Goal: Transaction & Acquisition: Purchase product/service

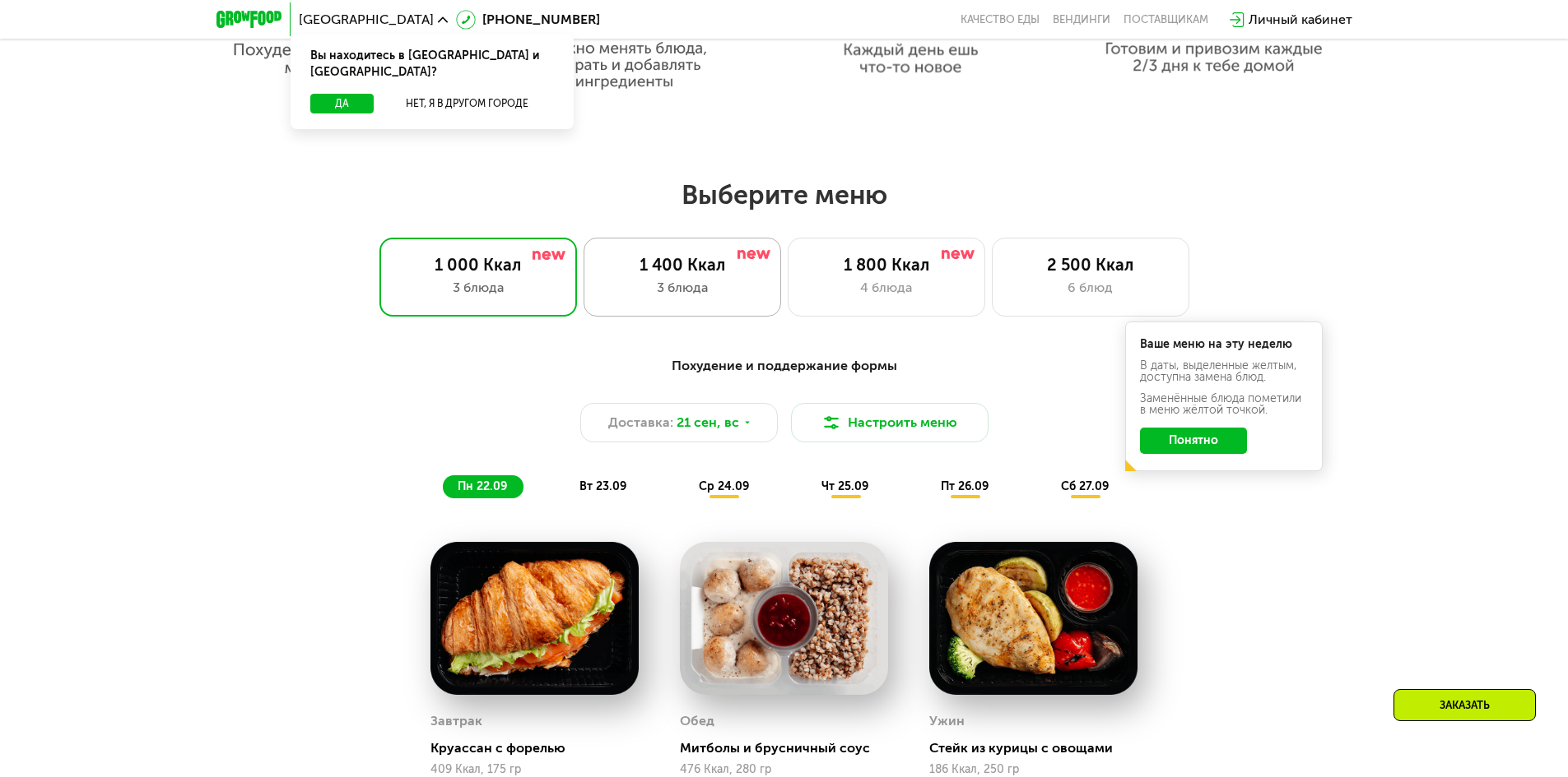
scroll to position [1261, 0]
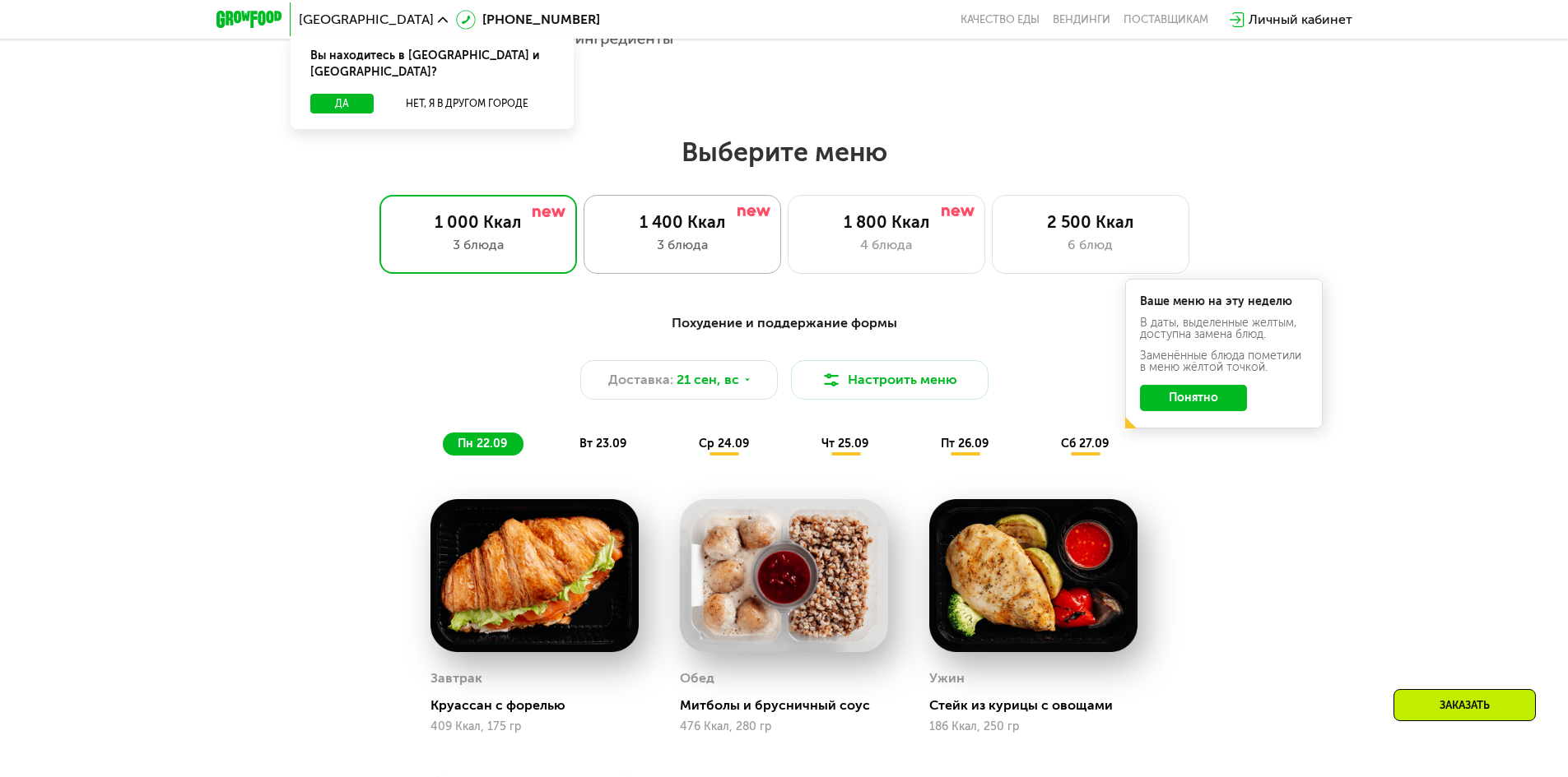
click at [692, 239] on div "1 400 Ккал 3 блюда" at bounding box center [682, 235] width 198 height 79
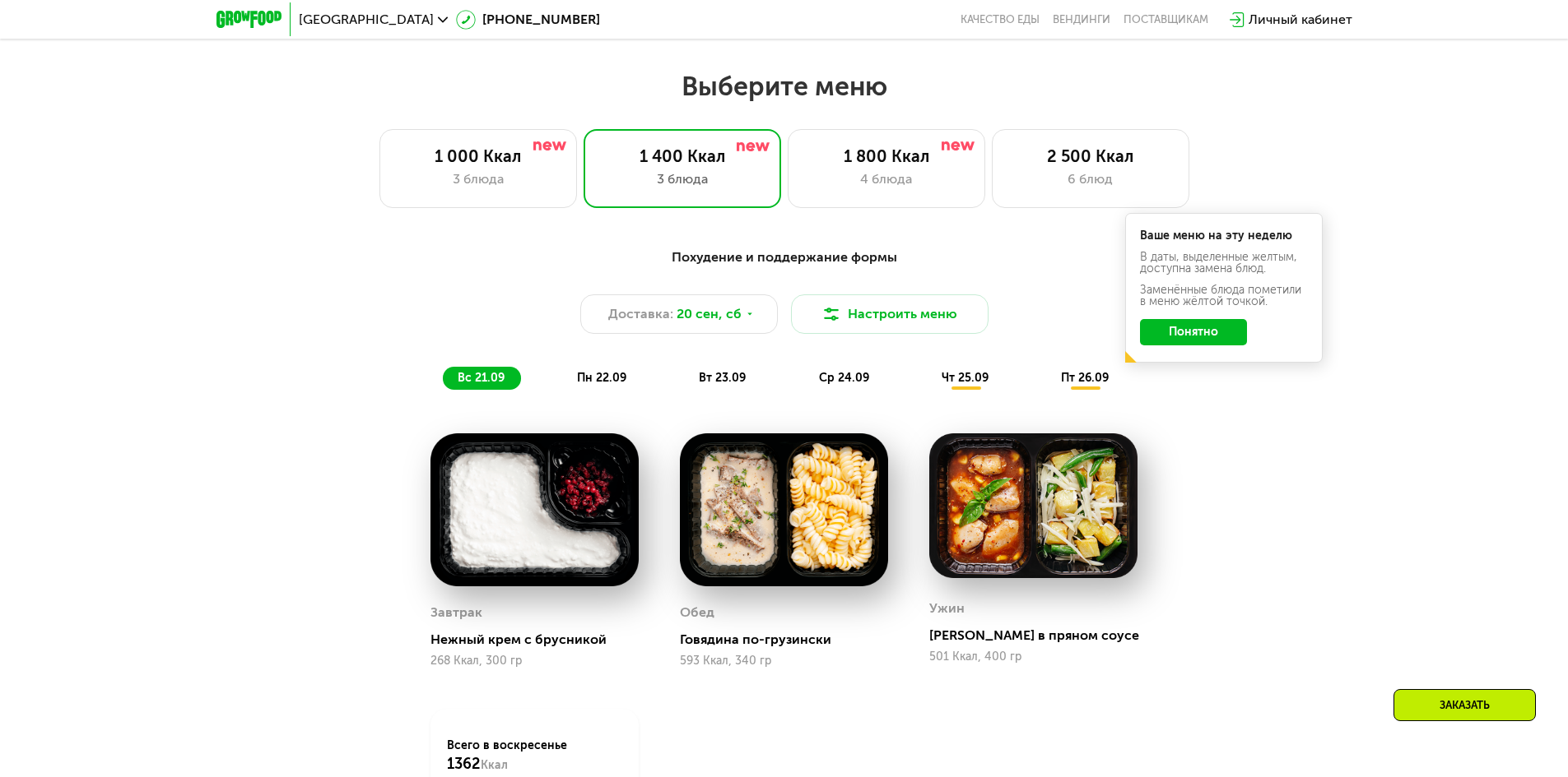
scroll to position [1316, 0]
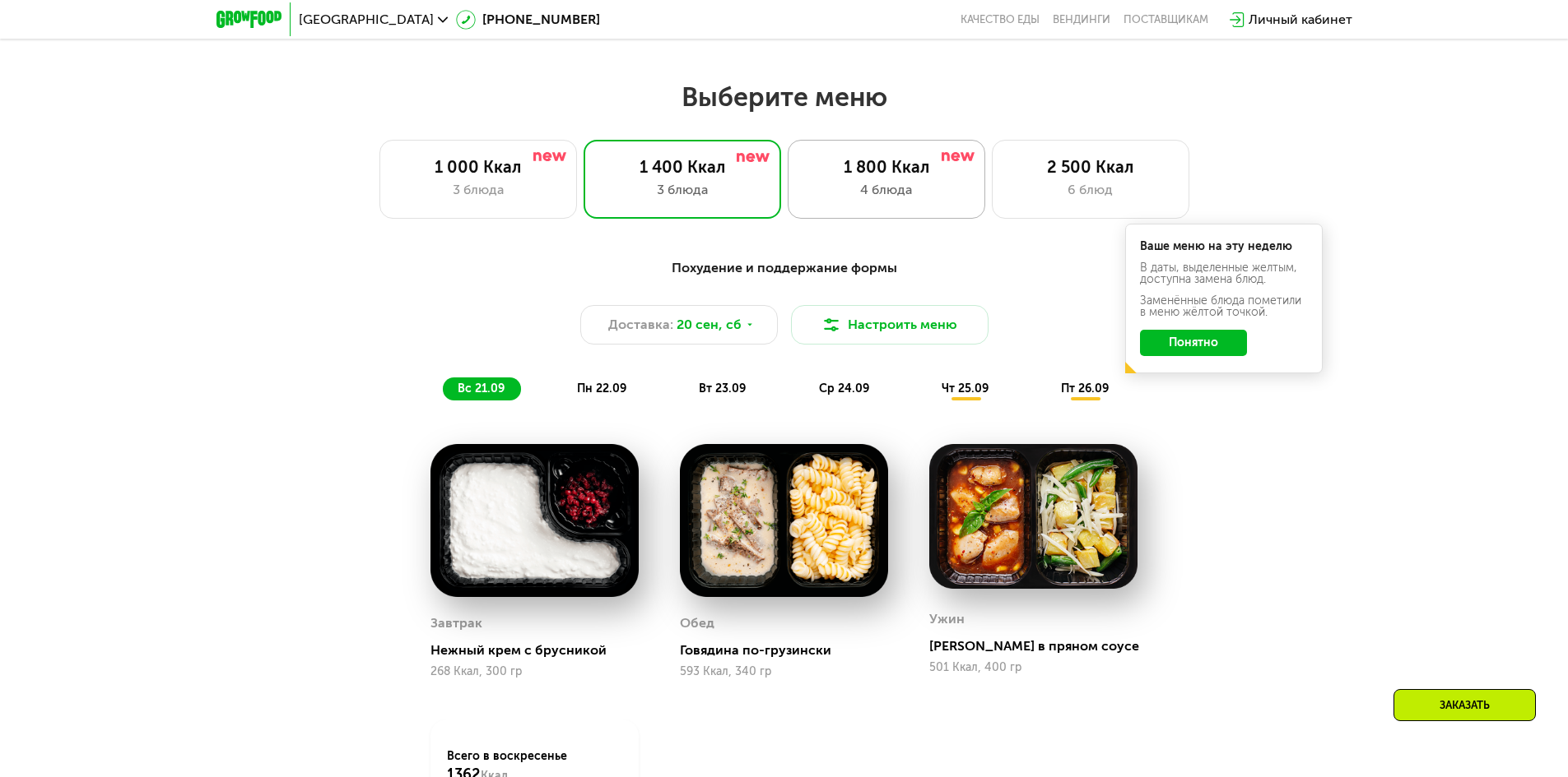
click at [908, 188] on div "4 блюда" at bounding box center [887, 190] width 163 height 20
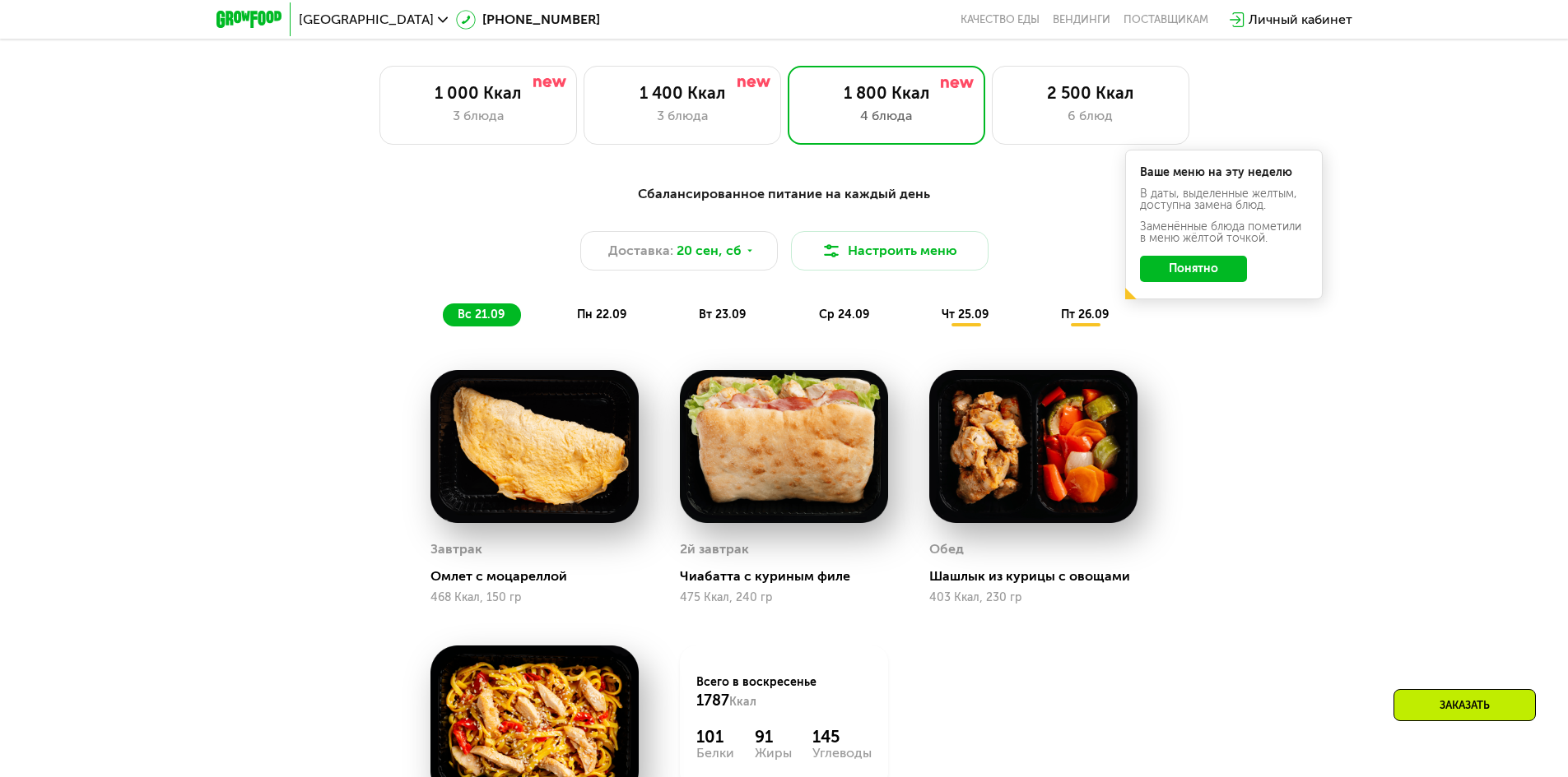
scroll to position [1371, 0]
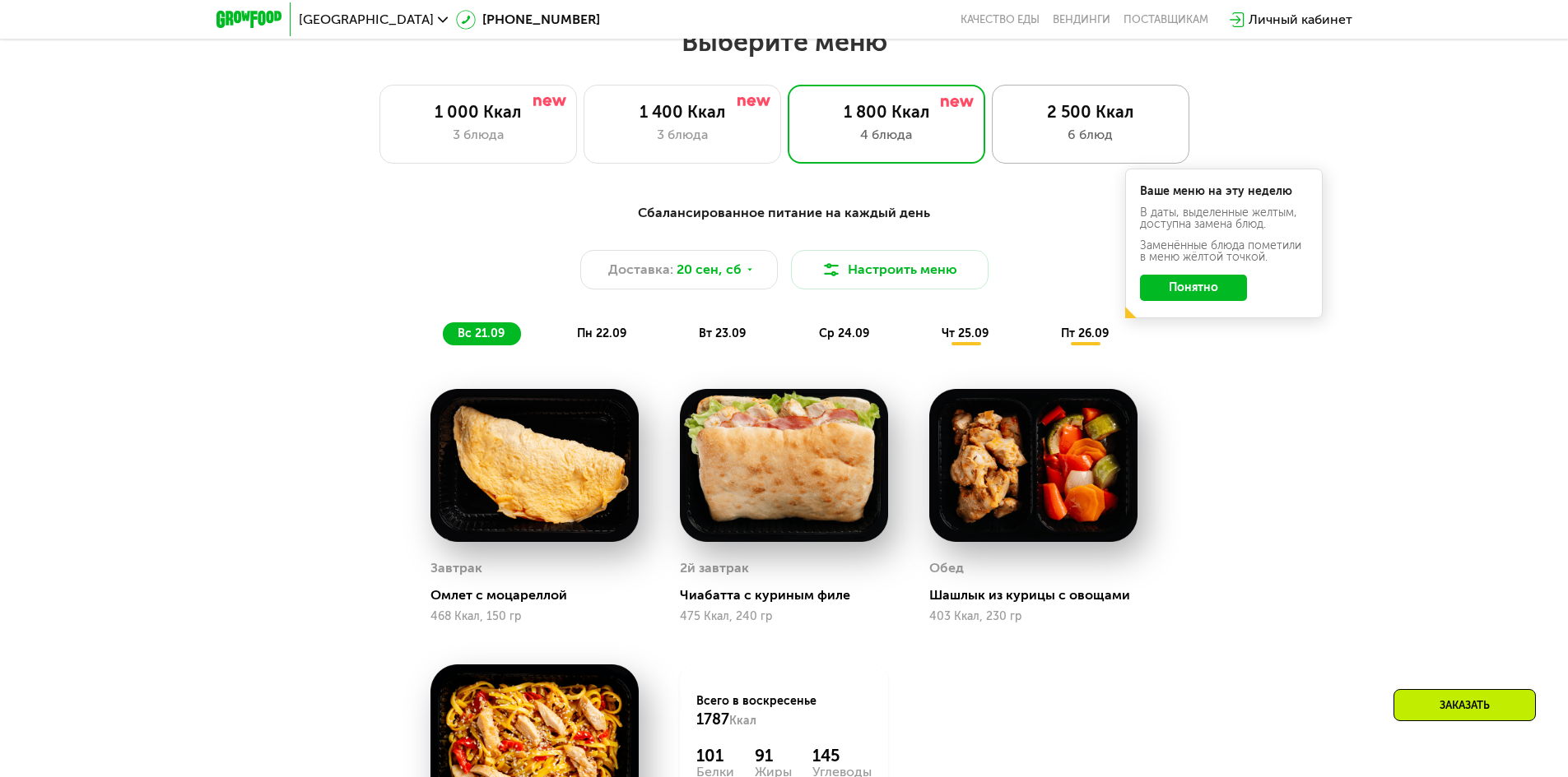
click at [1093, 139] on div "6 блюд" at bounding box center [1091, 135] width 163 height 20
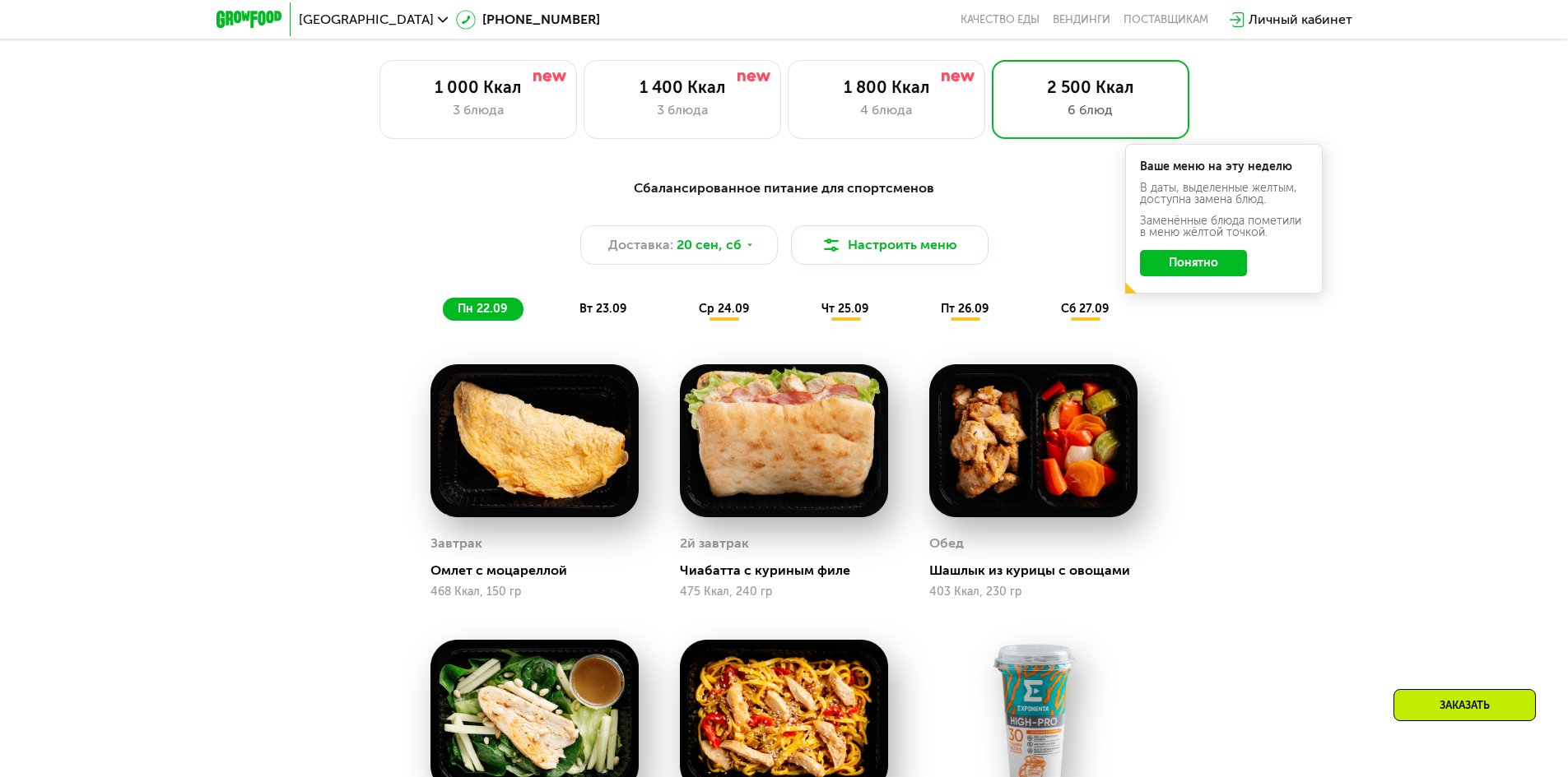
scroll to position [1316, 0]
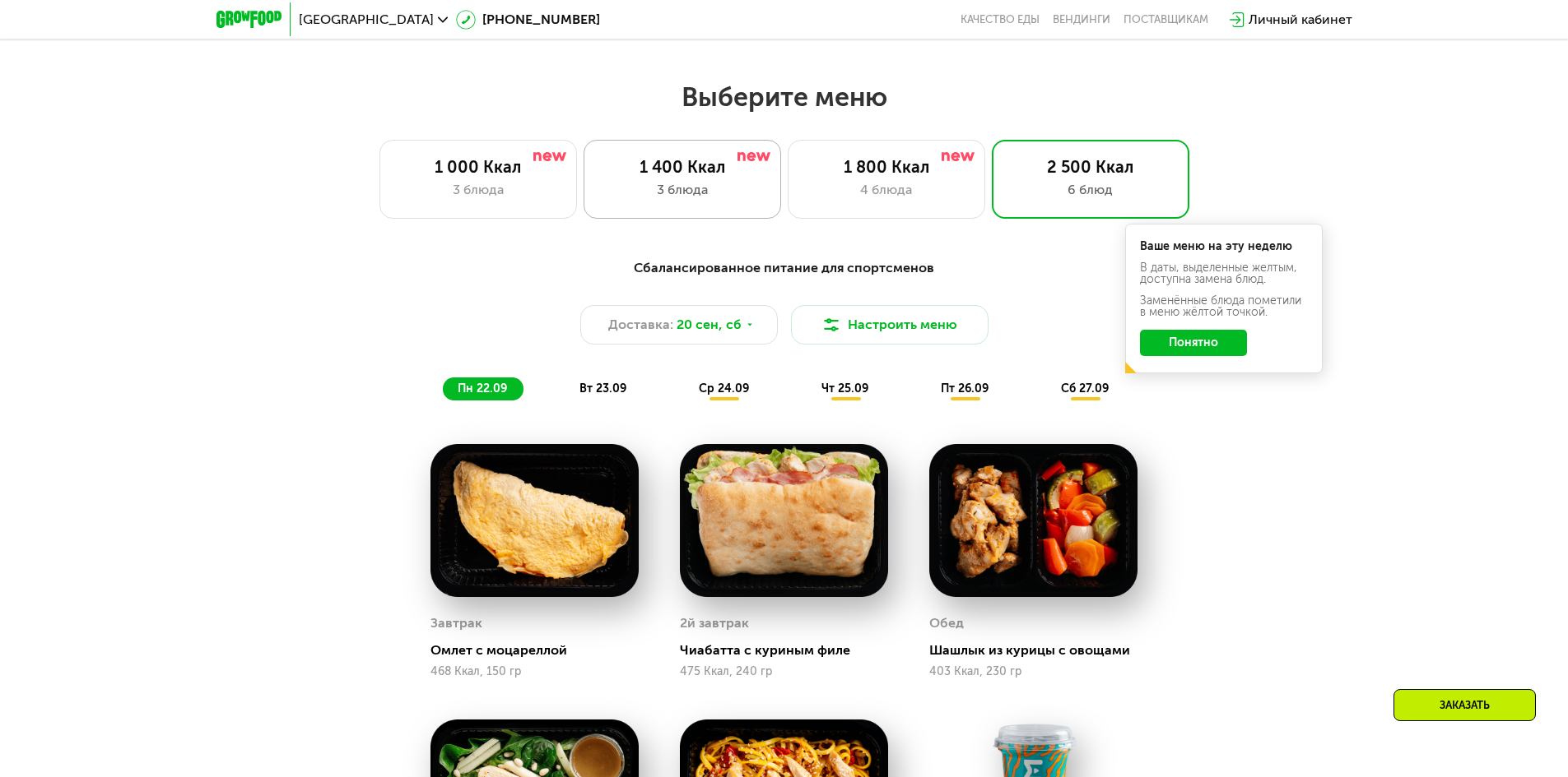
click at [703, 177] on div "1 400 Ккал" at bounding box center [682, 167] width 163 height 20
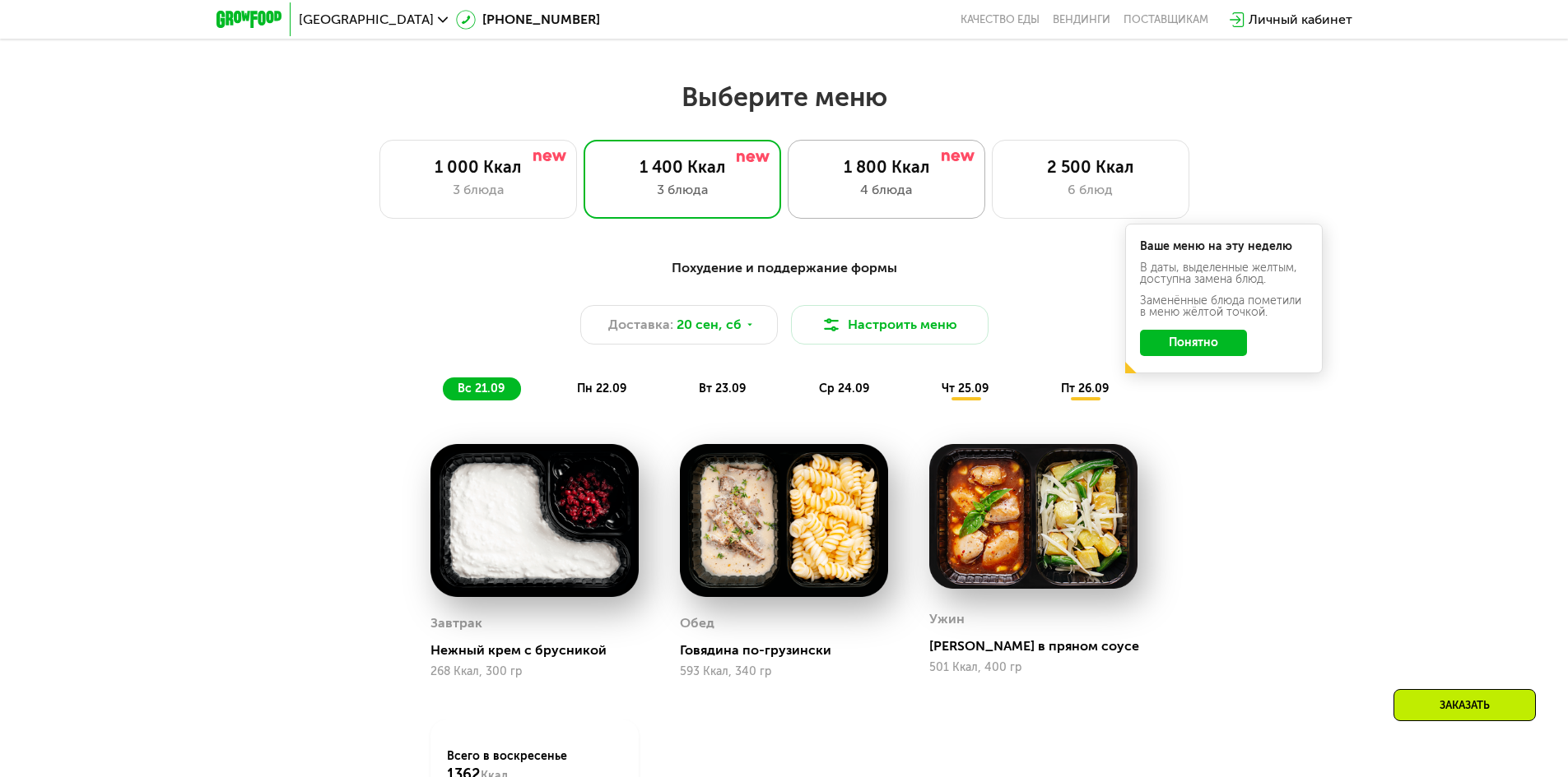
click at [898, 185] on div "4 блюда" at bounding box center [887, 190] width 163 height 20
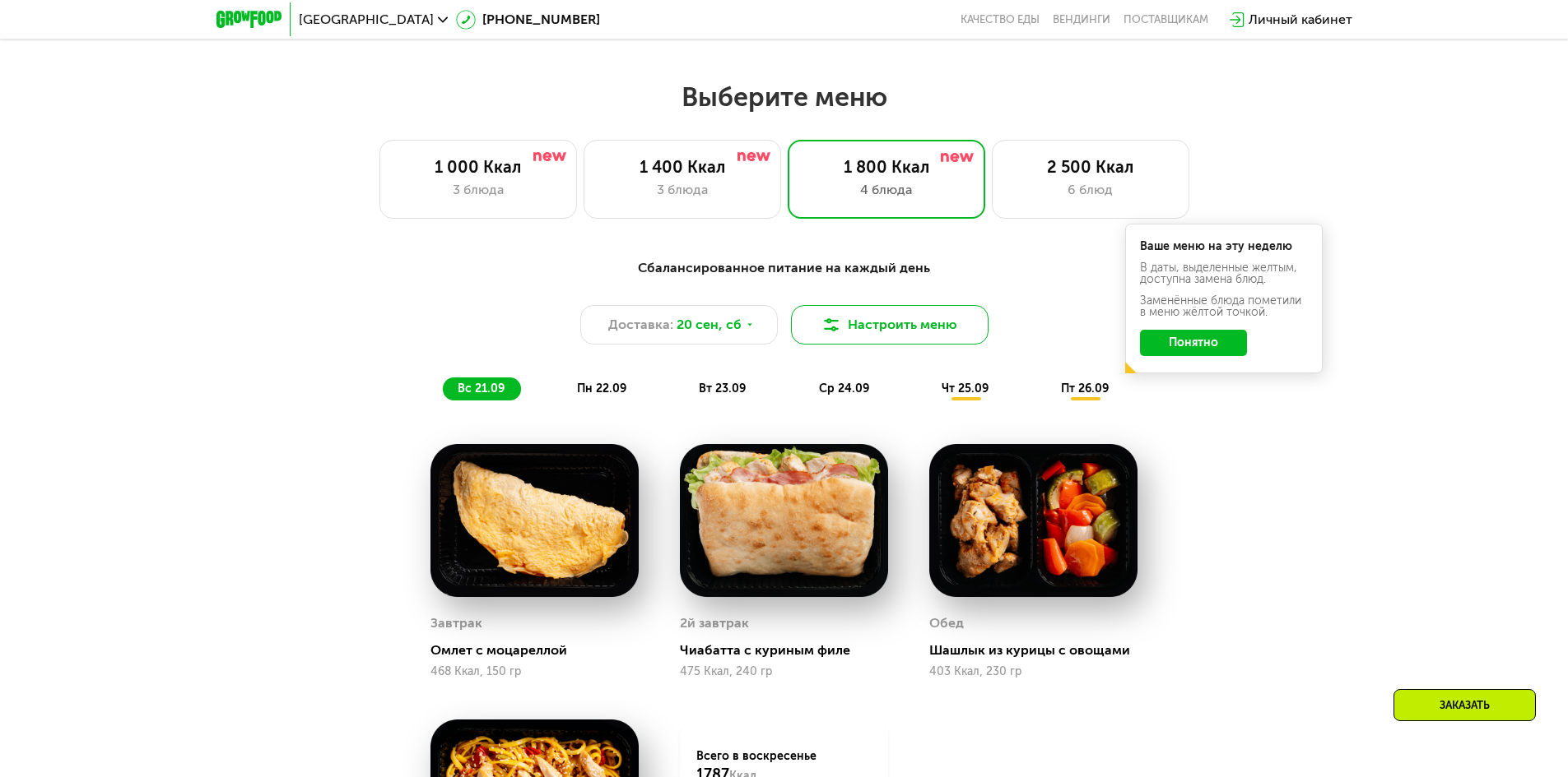
click at [925, 325] on button "Настроить меню" at bounding box center [889, 325] width 198 height 39
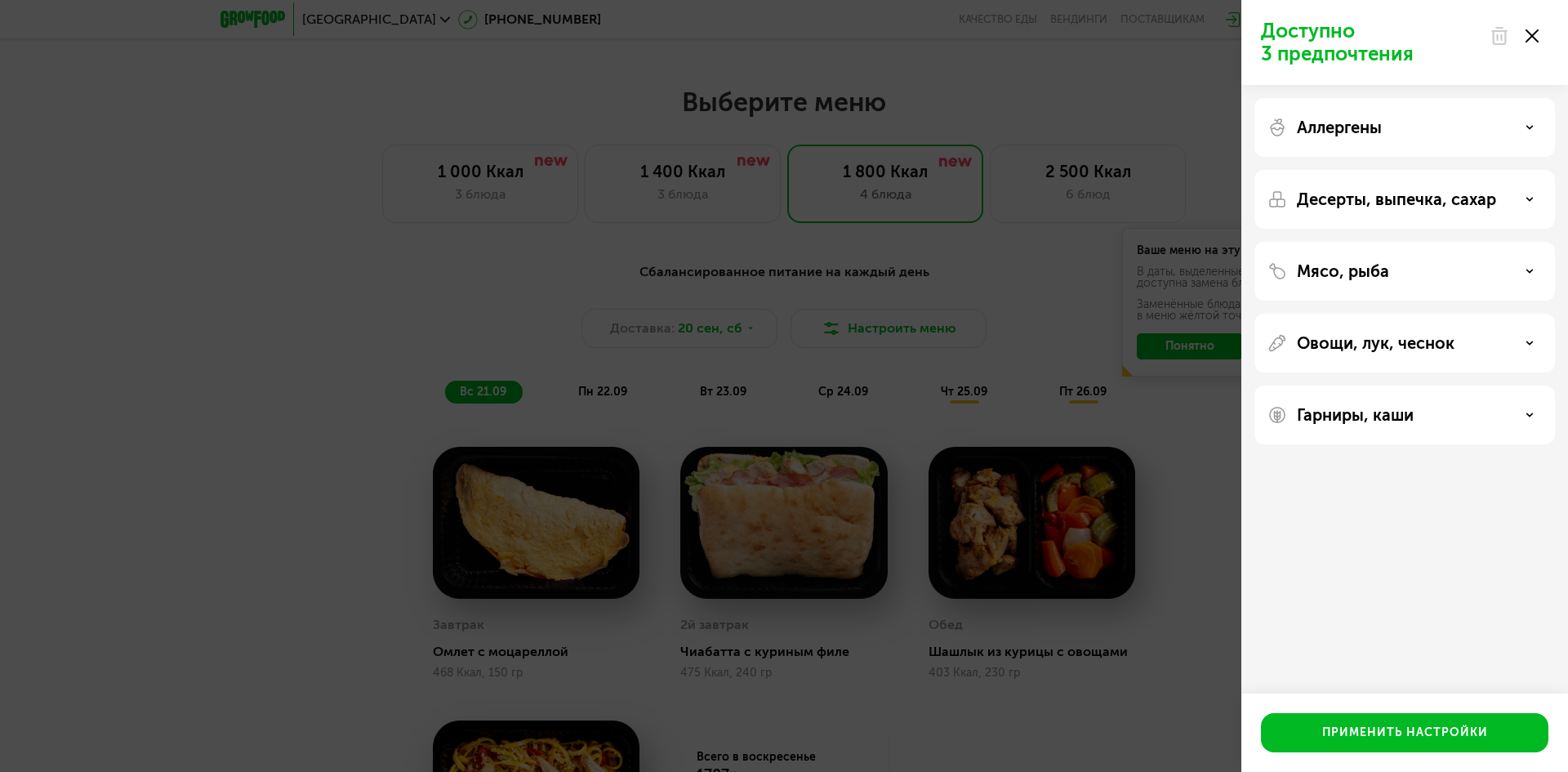
click at [1373, 126] on p "Аллергены" at bounding box center [1340, 127] width 85 height 20
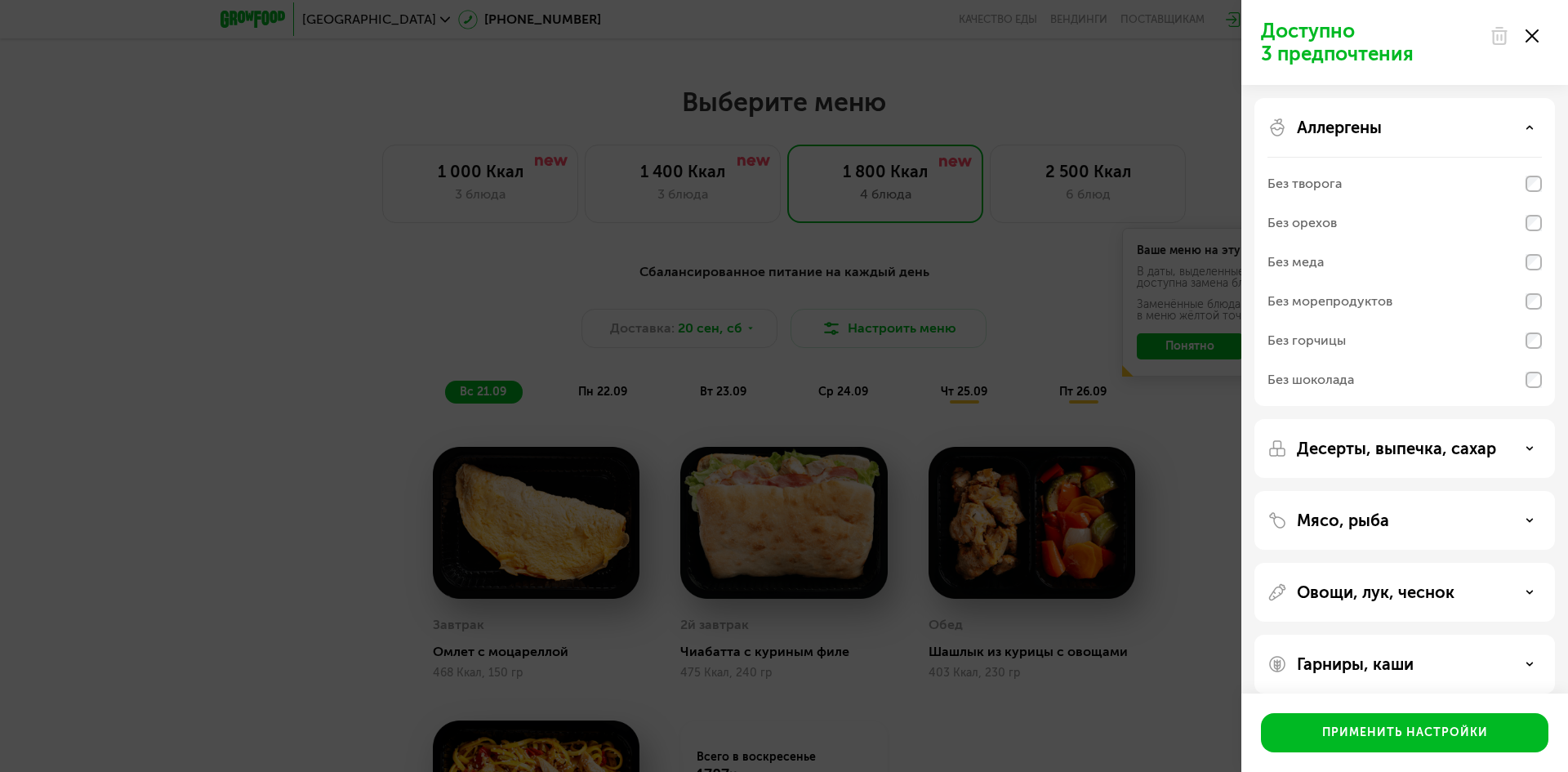
click at [1373, 126] on p "Аллергены" at bounding box center [1340, 127] width 85 height 20
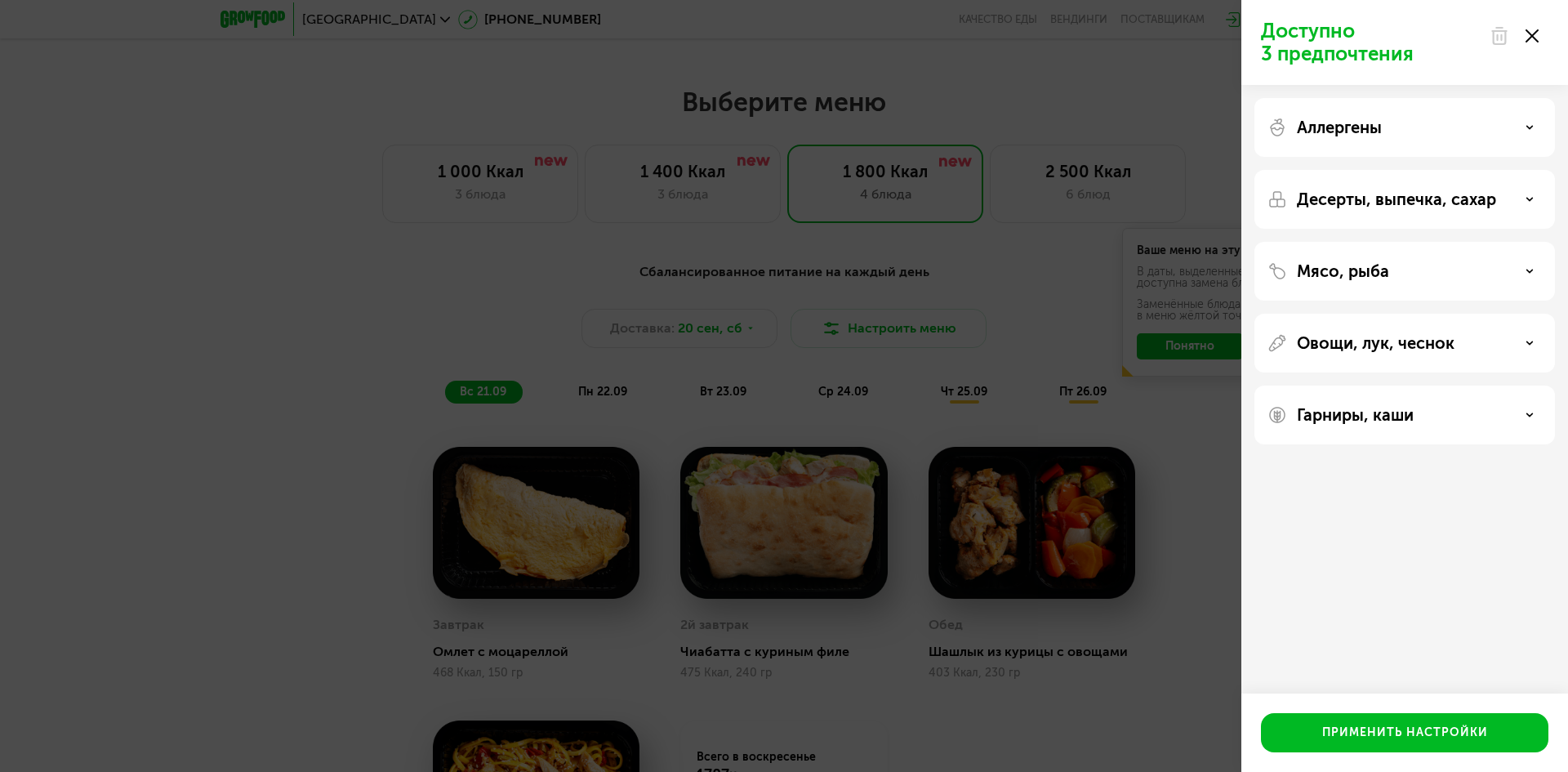
click at [1388, 261] on div "Мясо, рыба" at bounding box center [1405, 271] width 300 height 59
click at [1389, 273] on div "Мясо, рыба" at bounding box center [1404, 271] width 275 height 20
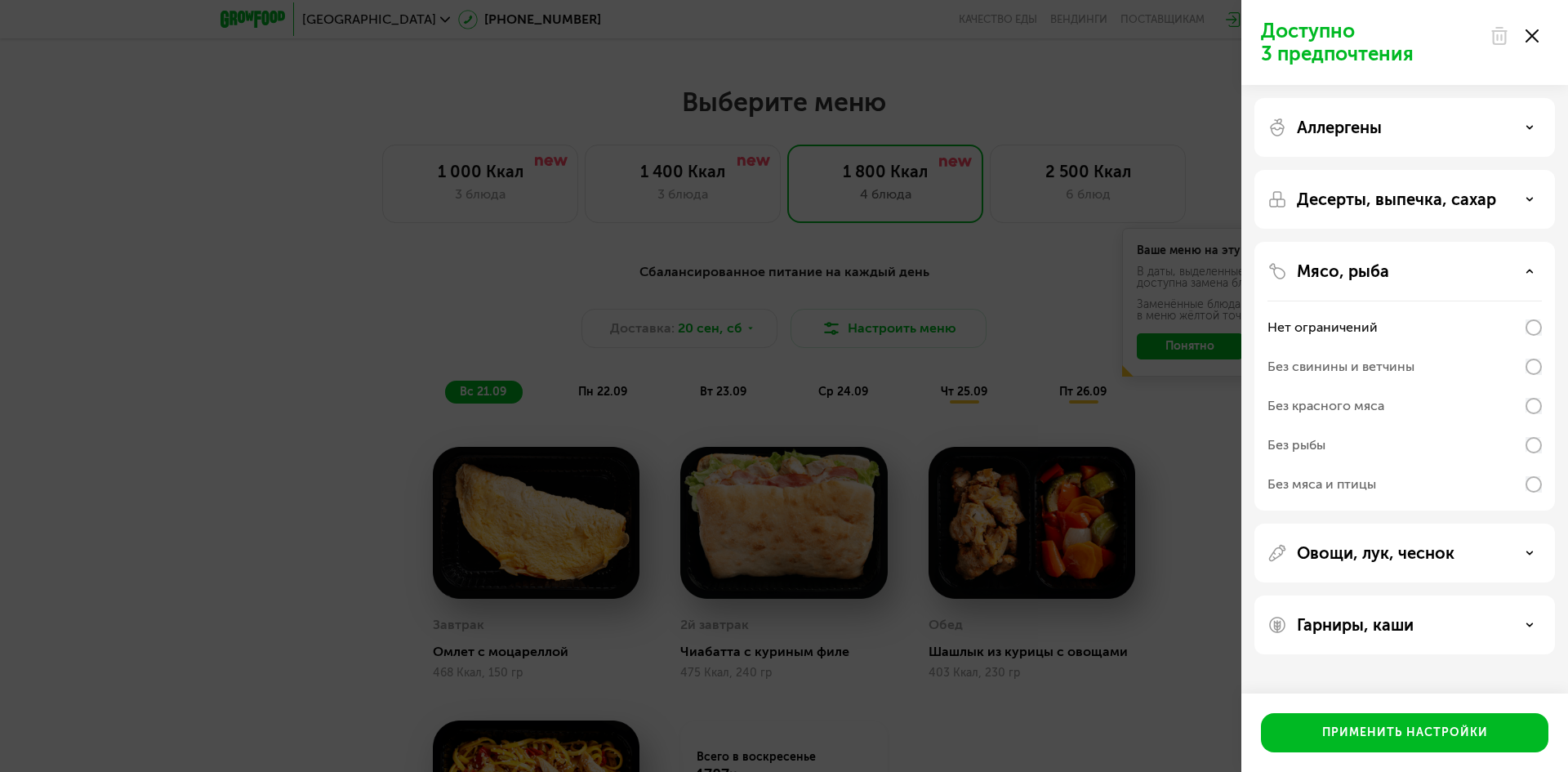
click at [1114, 365] on div "Доступно 3 предпочтения Аллергены Десерты, выпечка, сахар Мясо, рыба Нет ограни…" at bounding box center [784, 386] width 1568 height 772
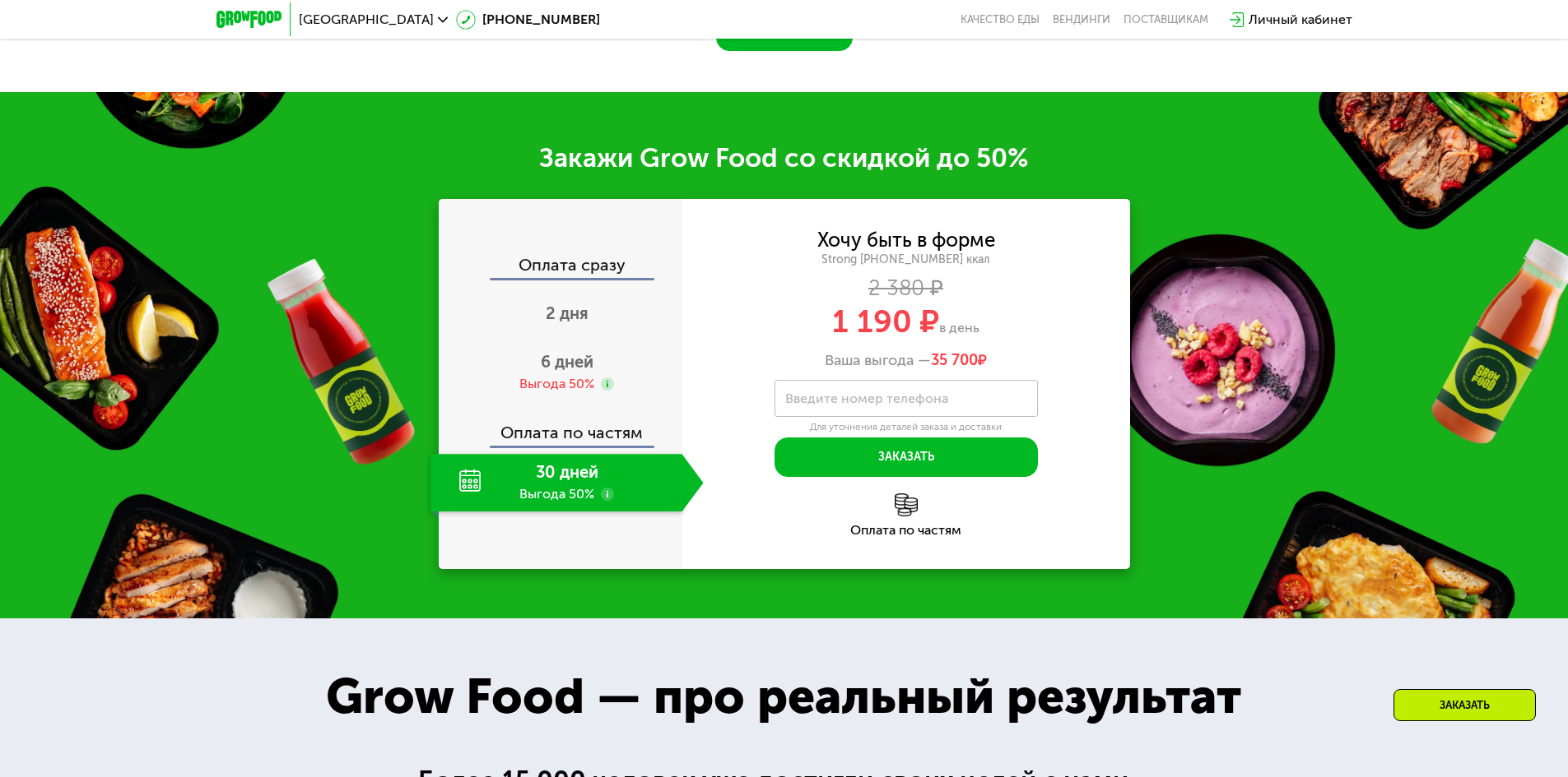
scroll to position [2303, 0]
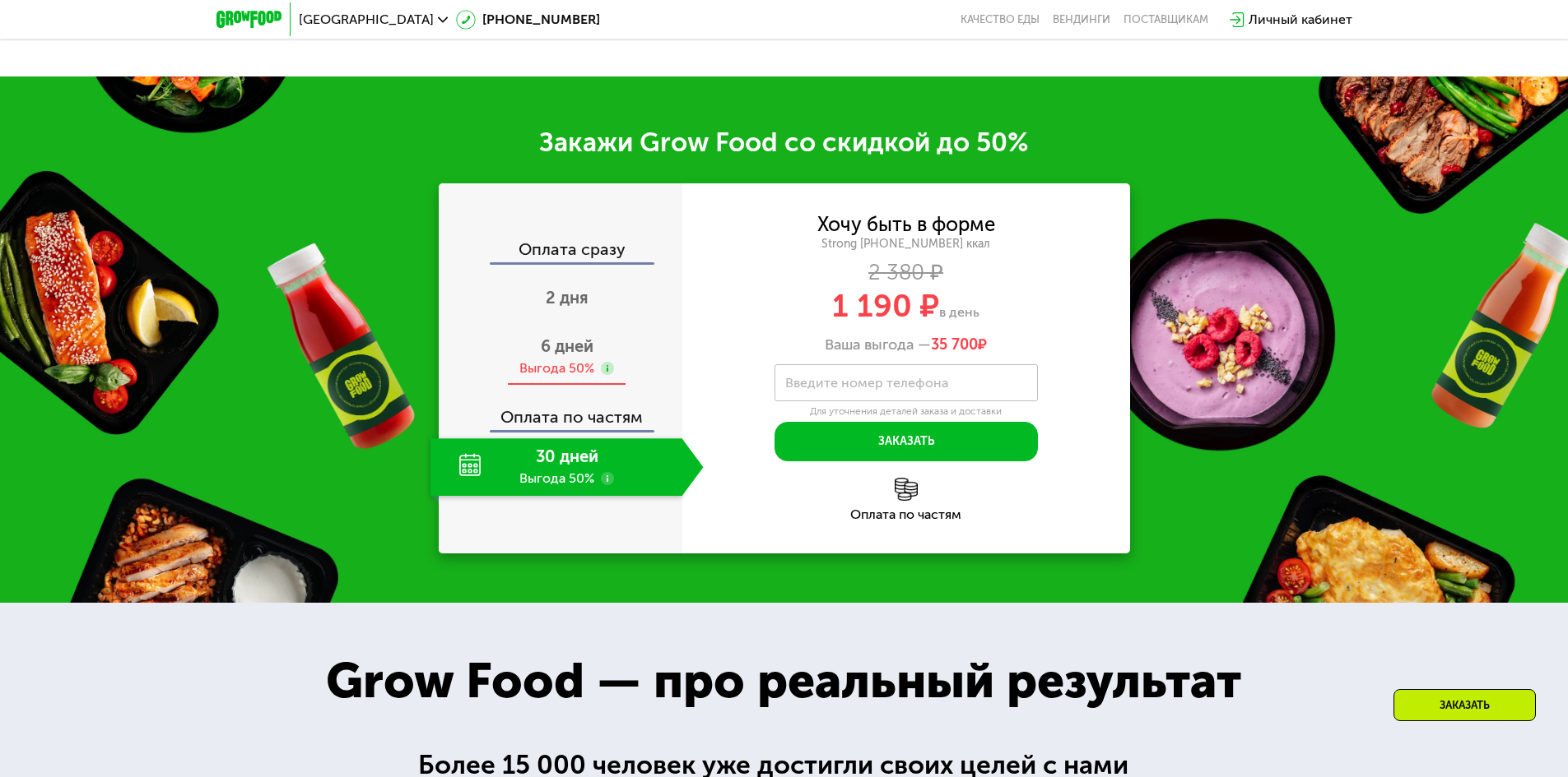
click at [574, 366] on div "Выгода 50%" at bounding box center [557, 369] width 75 height 18
